Goal: Task Accomplishment & Management: Use online tool/utility

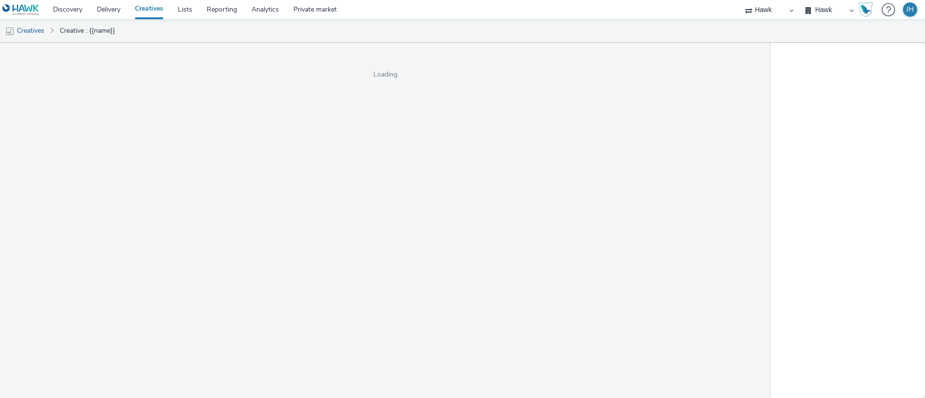
select select "11a7df10-284f-415c-b52a-427acf4c31ae"
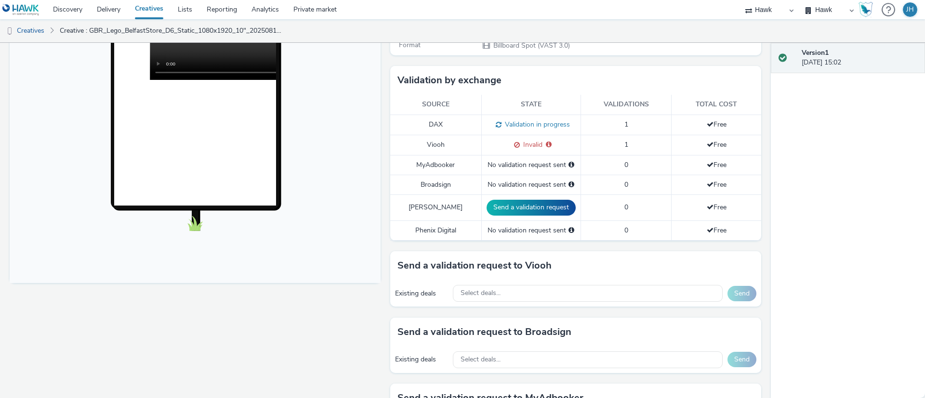
scroll to position [361, 0]
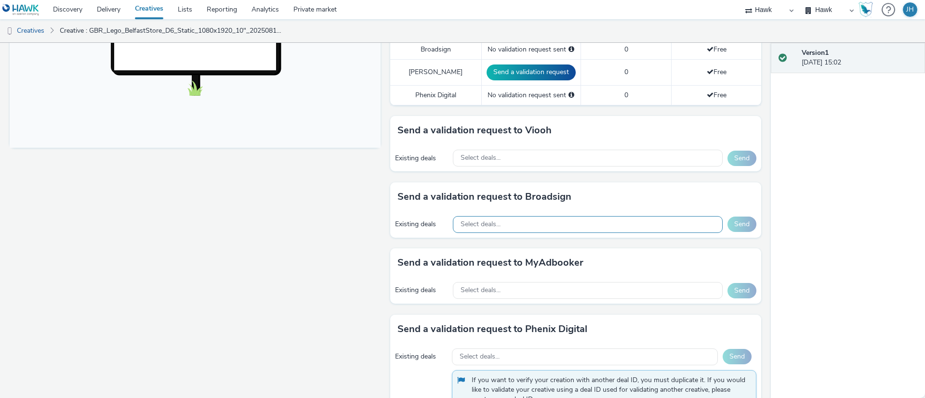
click at [601, 216] on div "Select deals..." at bounding box center [588, 224] width 270 height 17
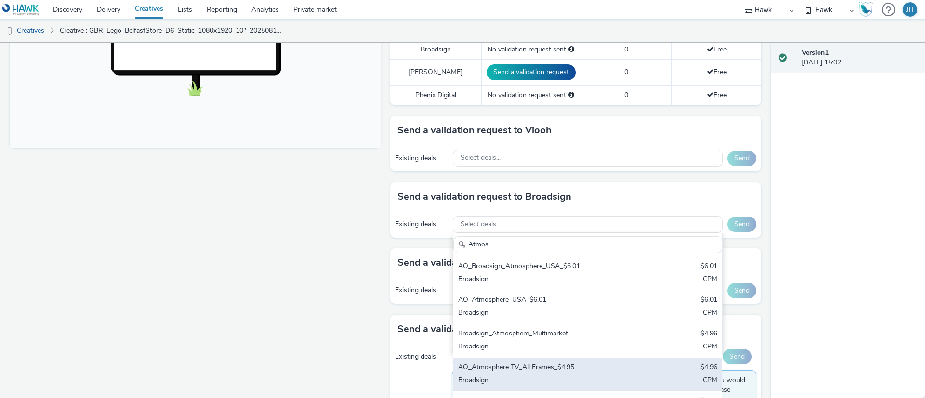
type input "Atmos"
click at [640, 358] on div "AO_Atmosphere TV_All Frames_$4.95 $4.96 Broadsign CPM" at bounding box center [587, 375] width 269 height 34
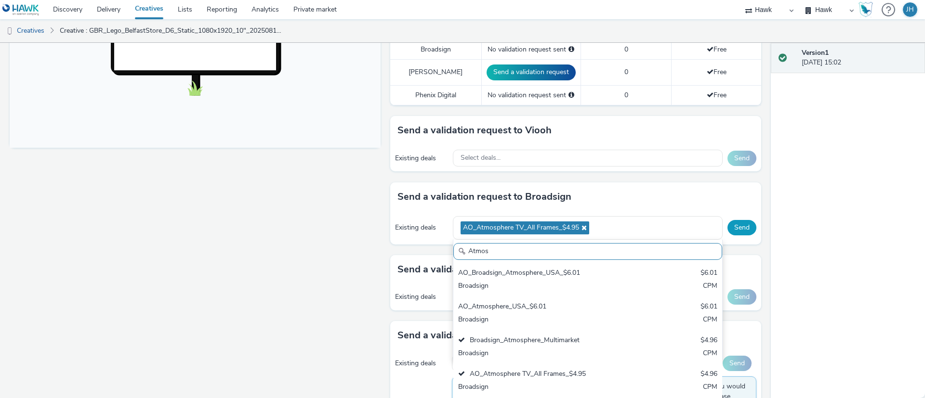
click at [742, 220] on button "Send" at bounding box center [741, 227] width 29 height 15
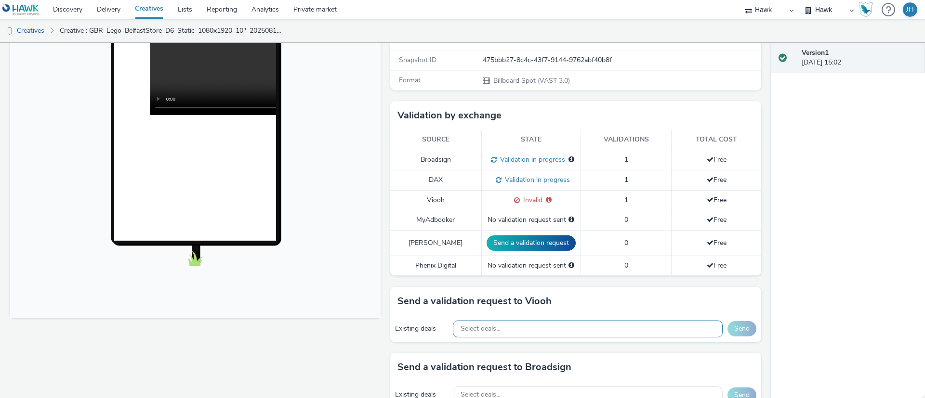
scroll to position [72, 0]
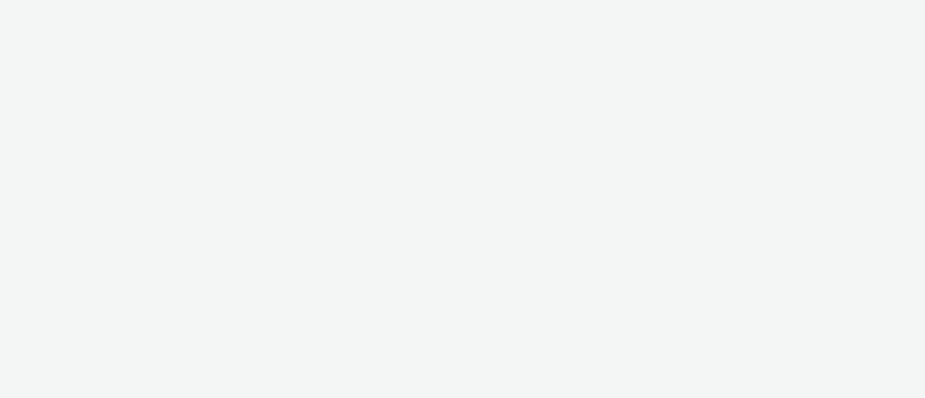
select select "11a7df10-284f-415c-b52a-427acf4c31ae"
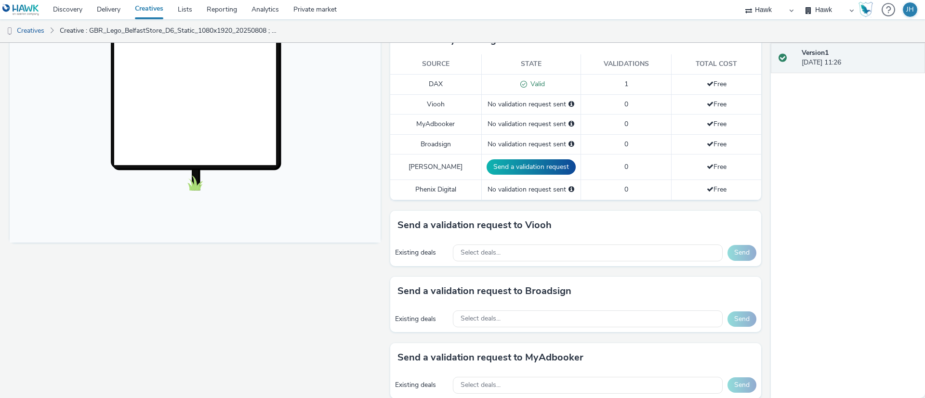
scroll to position [289, 0]
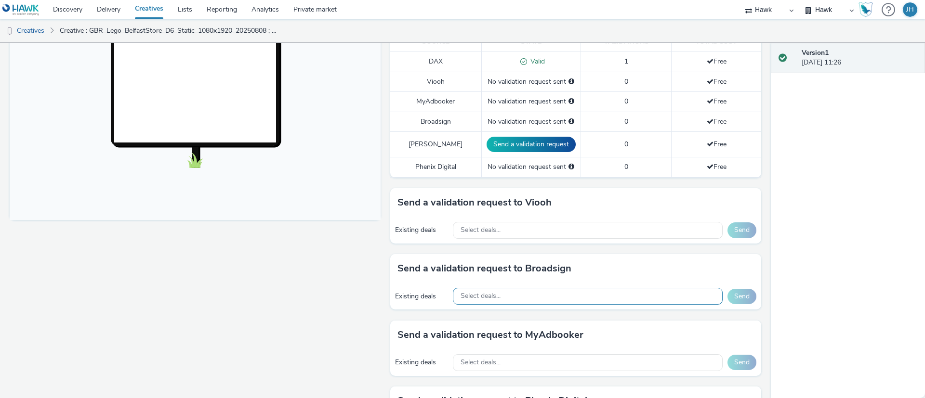
click at [546, 294] on div "Select deals..." at bounding box center [588, 296] width 270 height 17
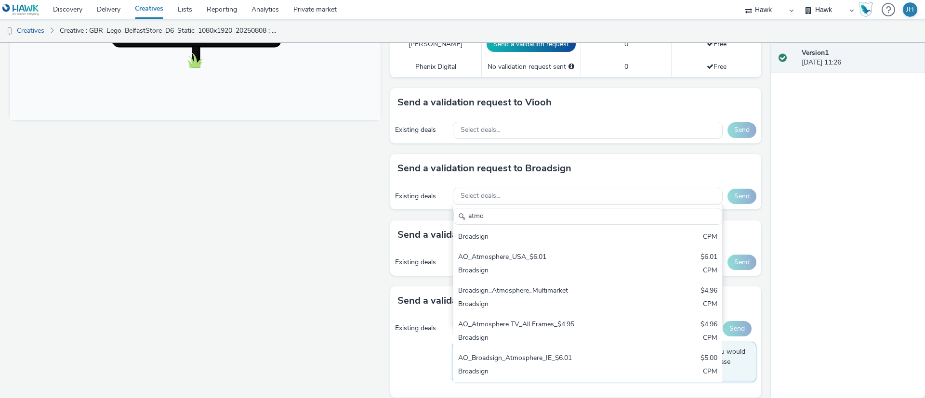
scroll to position [390, 0]
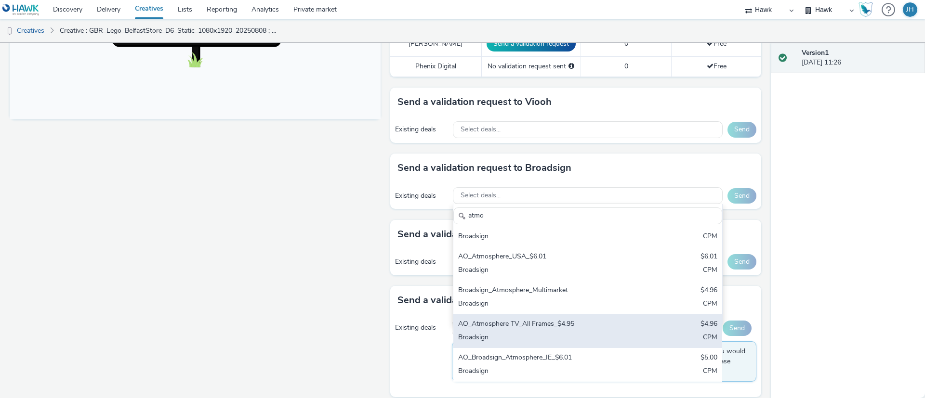
type input "atmo"
click at [564, 333] on div "Broadsign" at bounding box center [543, 338] width 171 height 11
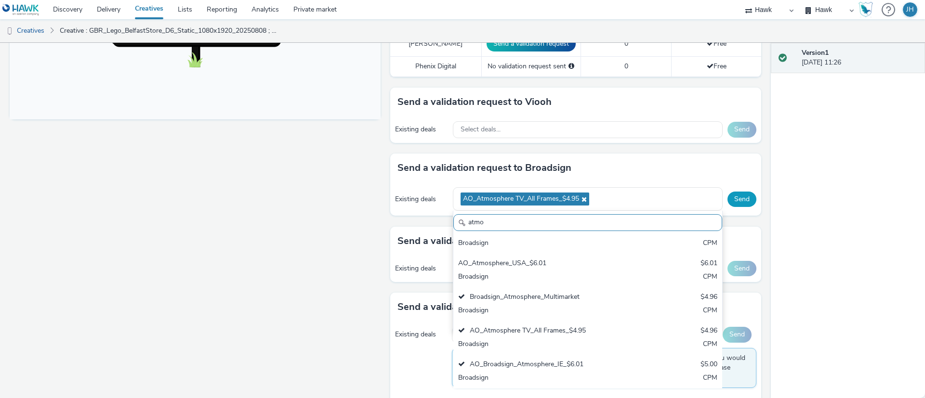
click at [729, 192] on button "Send" at bounding box center [741, 199] width 29 height 15
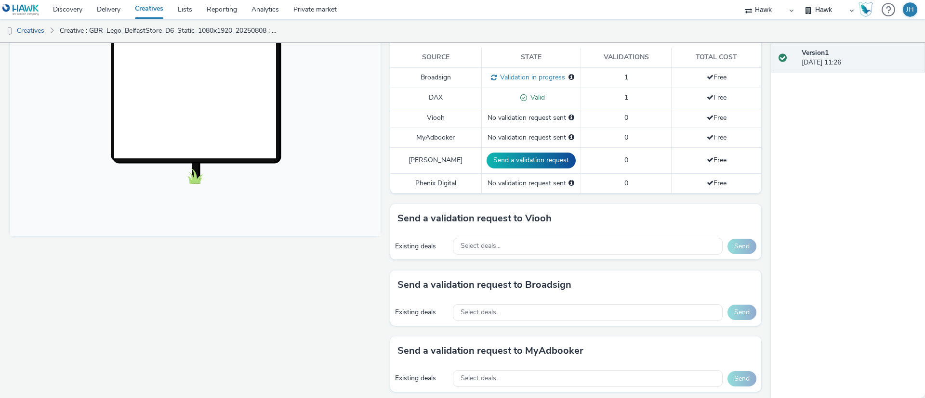
scroll to position [101, 0]
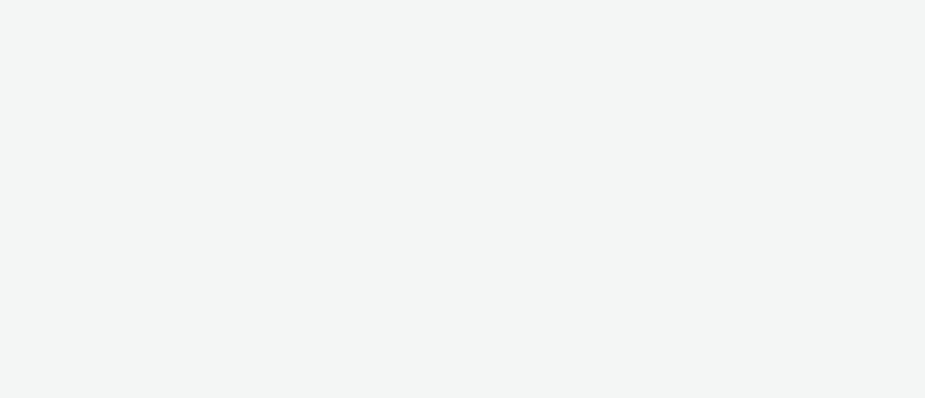
select select "11a7df10-284f-415c-b52a-427acf4c31ae"
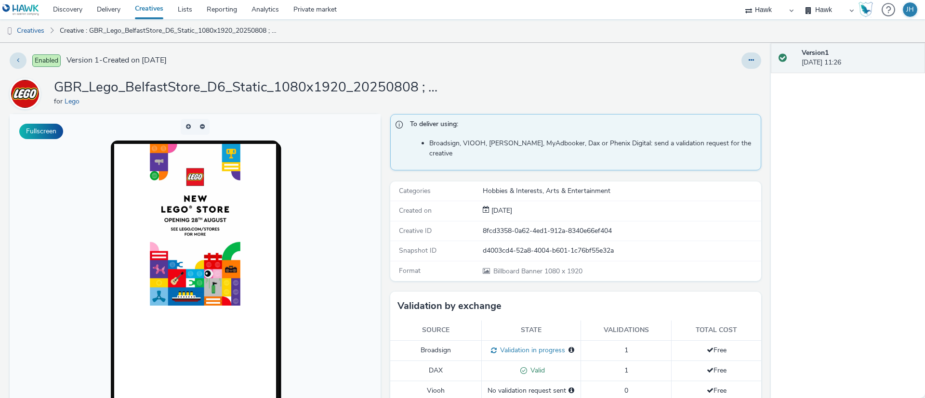
scroll to position [217, 0]
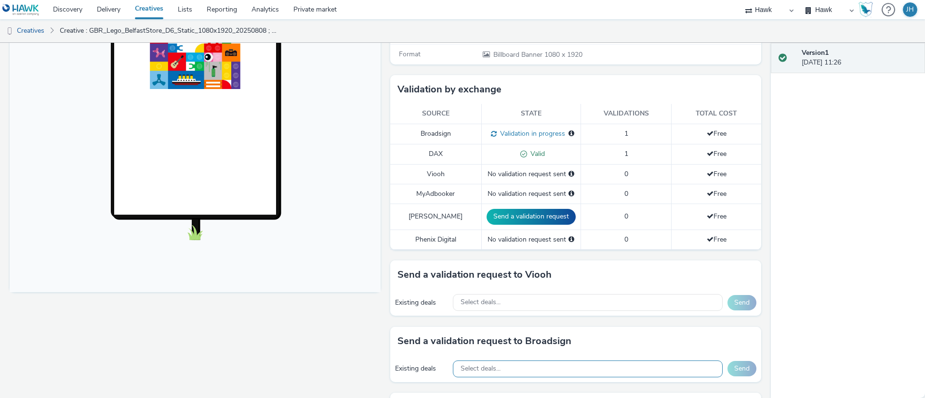
click at [482, 365] on div "Select deals..." at bounding box center [588, 369] width 270 height 17
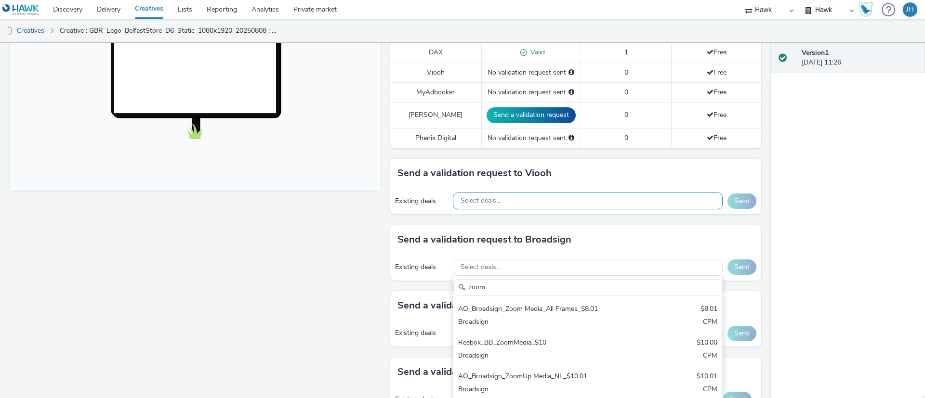
scroll to position [390, 0]
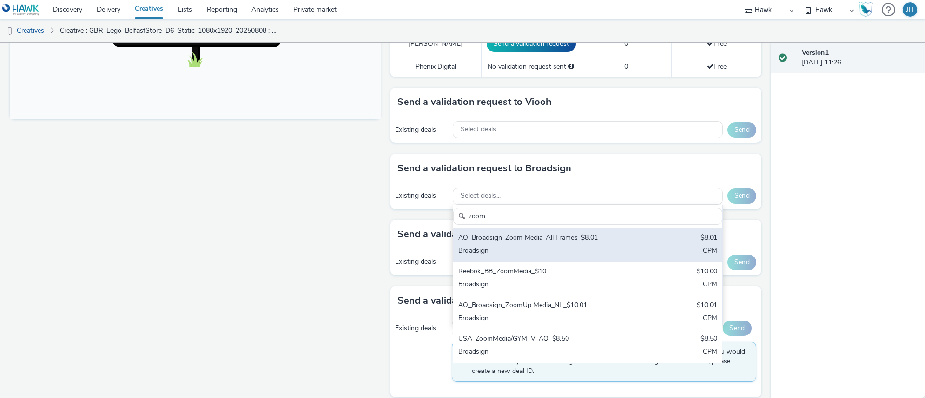
type input "zoom"
click at [510, 233] on div "AO_Broadsign_Zoom Media_All Frames_$8.01" at bounding box center [543, 238] width 171 height 11
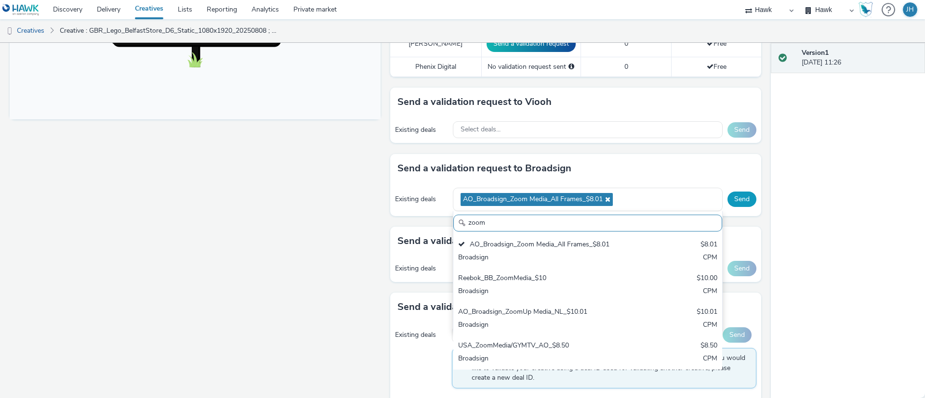
click at [733, 192] on button "Send" at bounding box center [741, 199] width 29 height 15
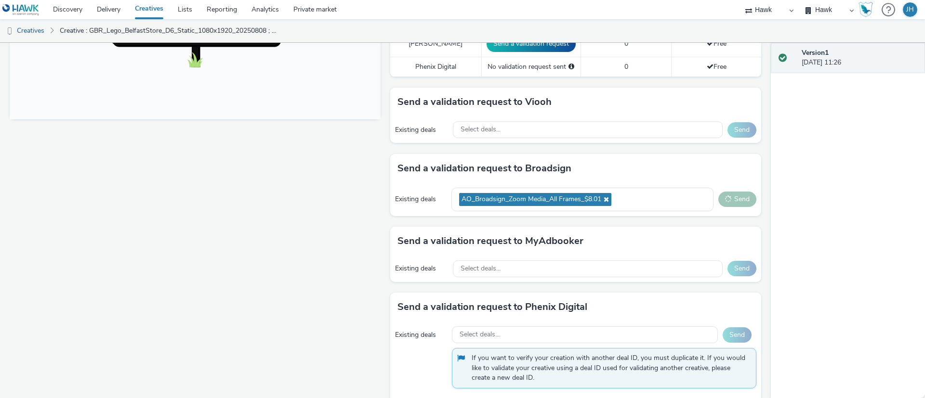
scroll to position [173, 0]
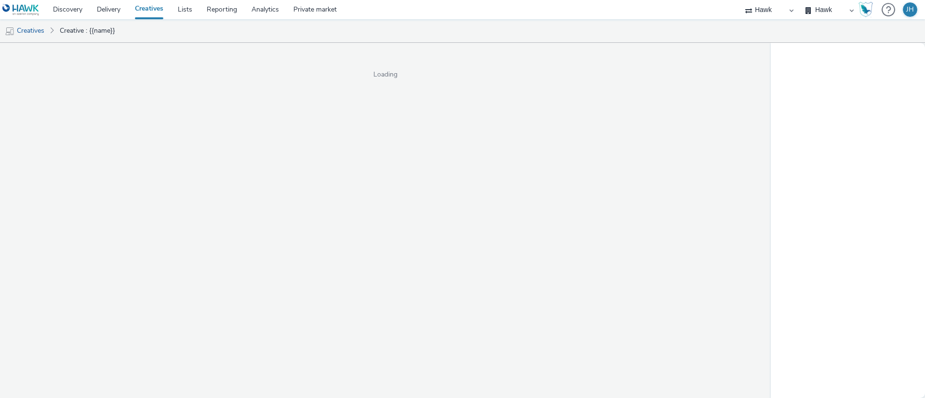
select select "11a7df10-284f-415c-b52a-427acf4c31ae"
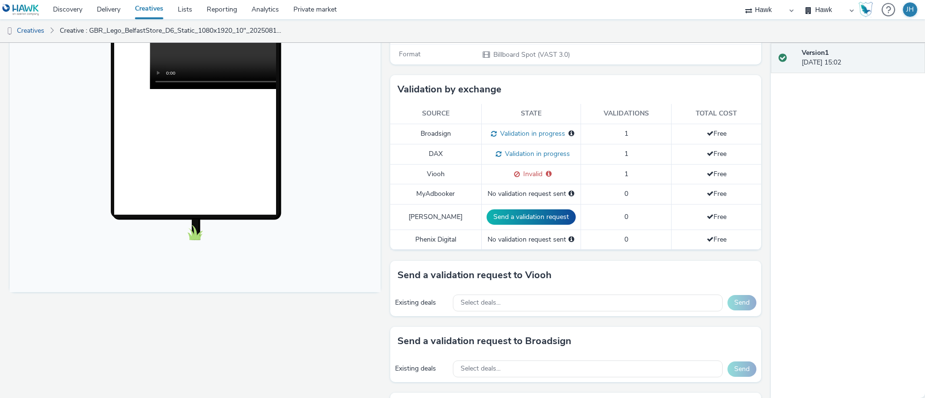
scroll to position [361, 0]
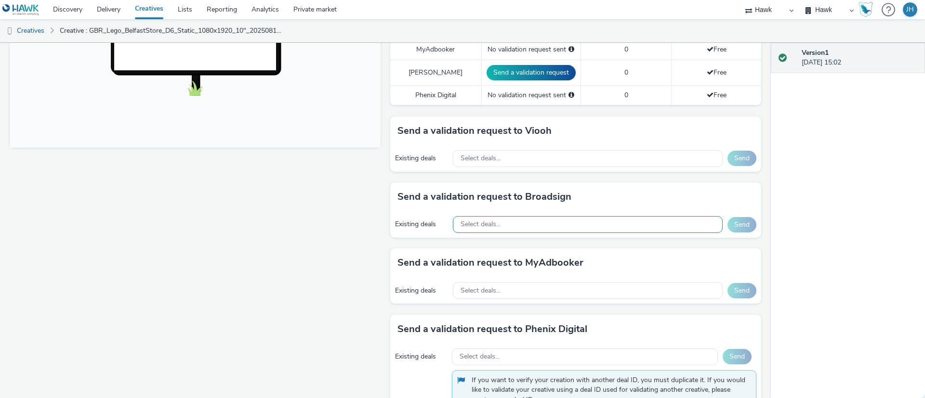
click at [518, 216] on div "Select deals..." at bounding box center [588, 224] width 270 height 17
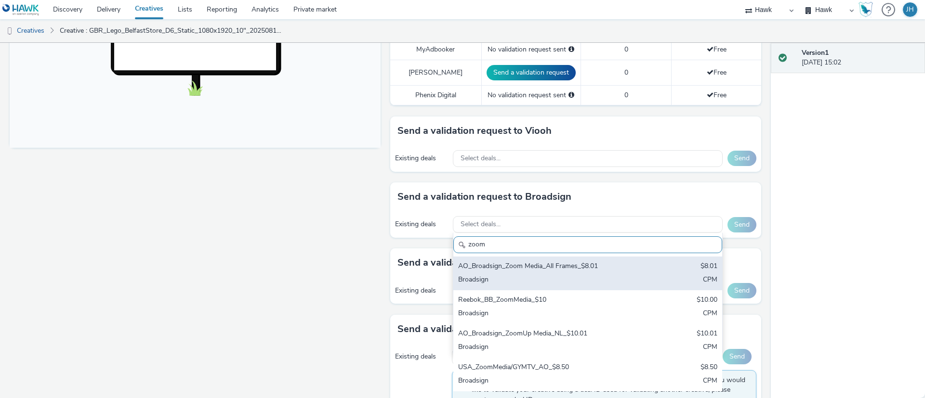
type input "zoom"
click at [526, 262] on div "AO_Broadsign_Zoom Media_All Frames_$8.01" at bounding box center [543, 267] width 171 height 11
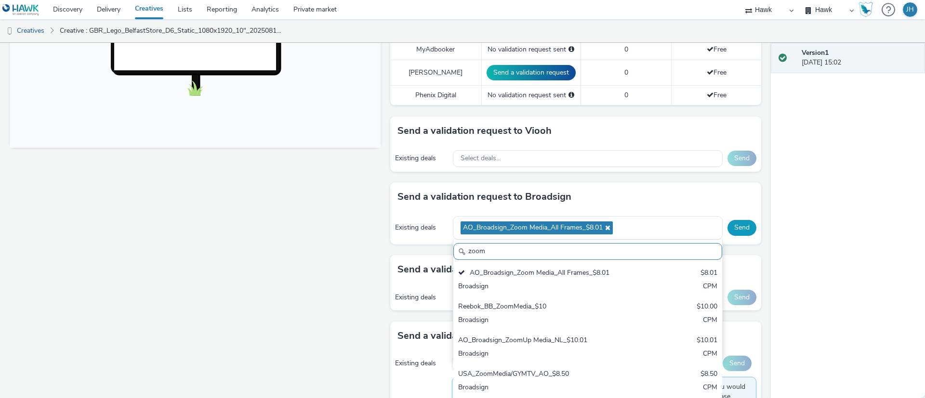
click at [729, 220] on button "Send" at bounding box center [741, 227] width 29 height 15
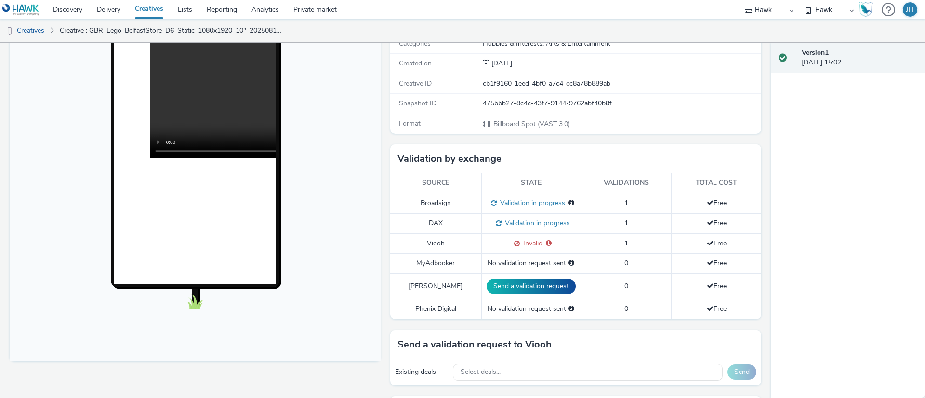
scroll to position [72, 0]
